Goal: Information Seeking & Learning: Learn about a topic

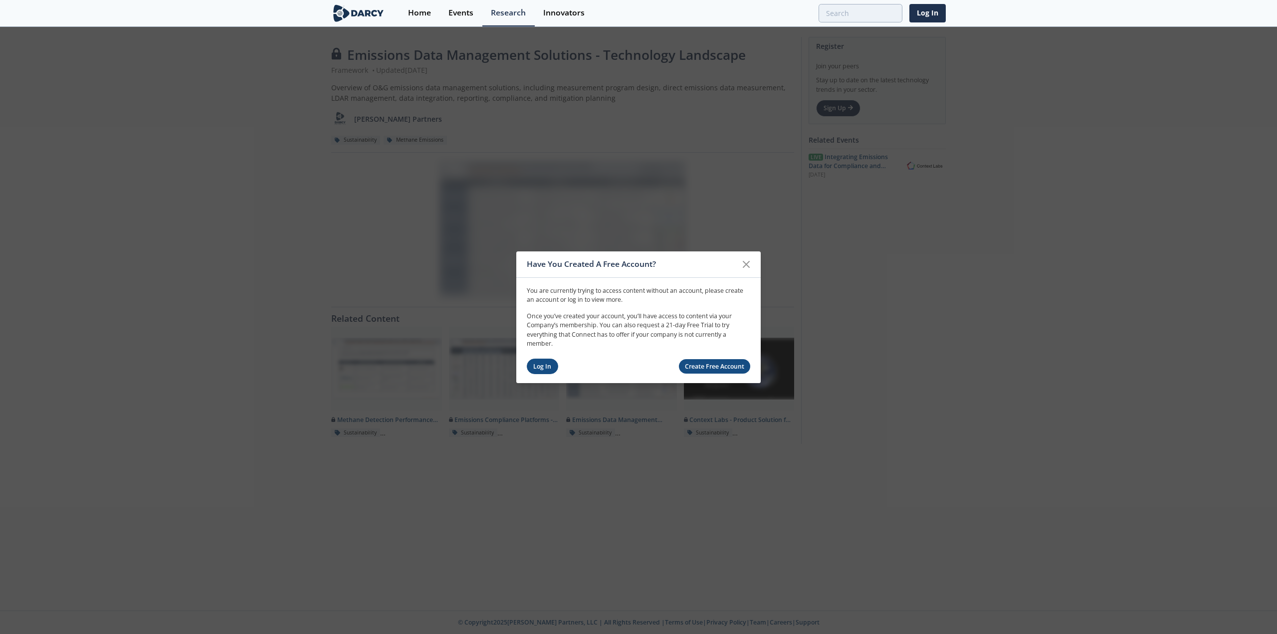
click at [547, 366] on link "Log In" at bounding box center [542, 366] width 31 height 15
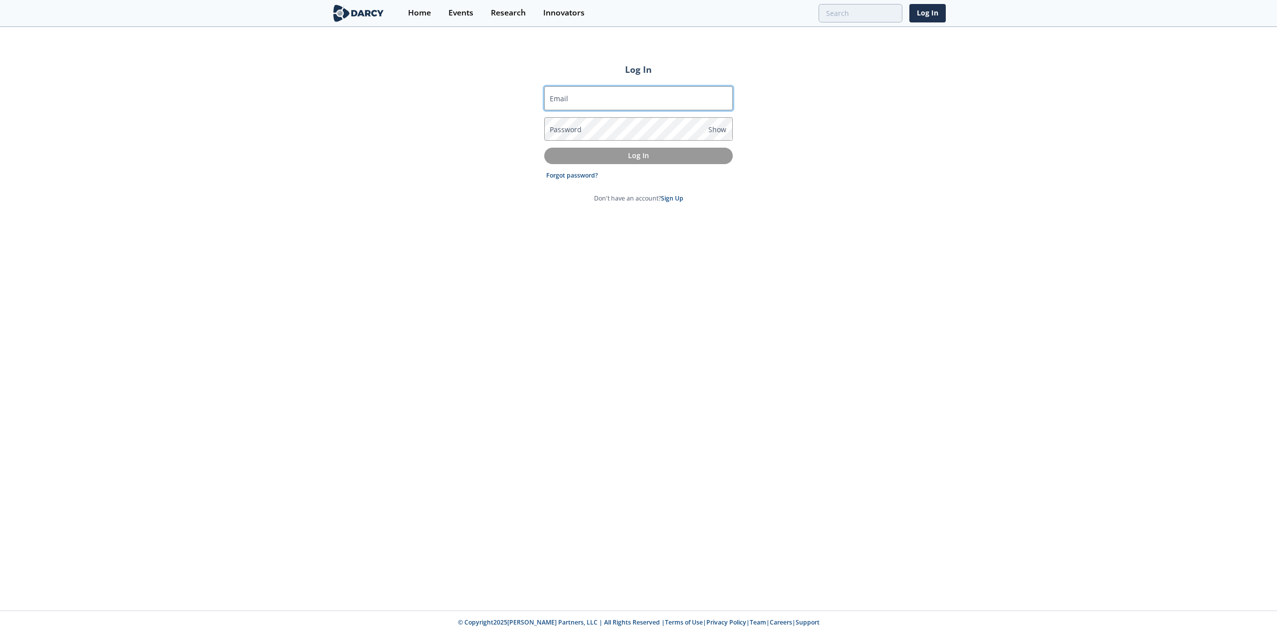
click at [587, 102] on input "Email" at bounding box center [638, 98] width 189 height 24
type input "[PERSON_NAME][EMAIL_ADDRESS][DOMAIN_NAME]"
click at [573, 158] on p "Log In" at bounding box center [638, 155] width 175 height 10
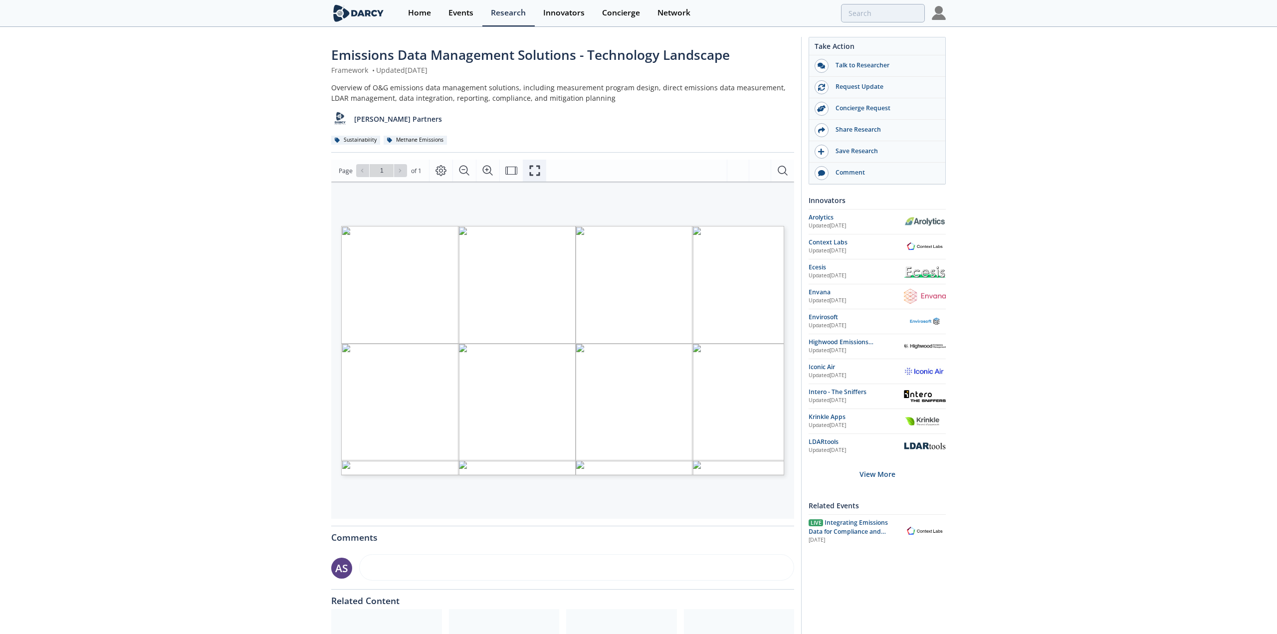
click at [534, 168] on icon "Fullscreen" at bounding box center [535, 171] width 12 height 12
